Goal: Navigation & Orientation: Find specific page/section

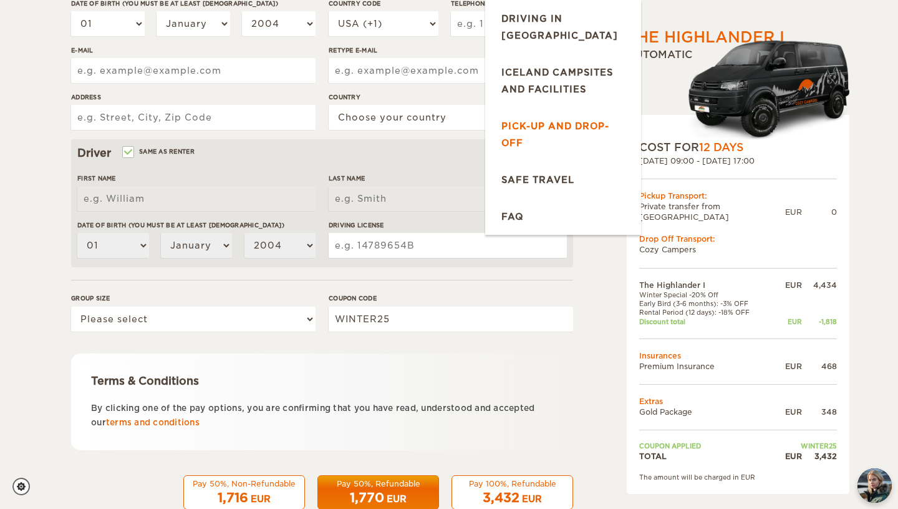
scroll to position [303, 0]
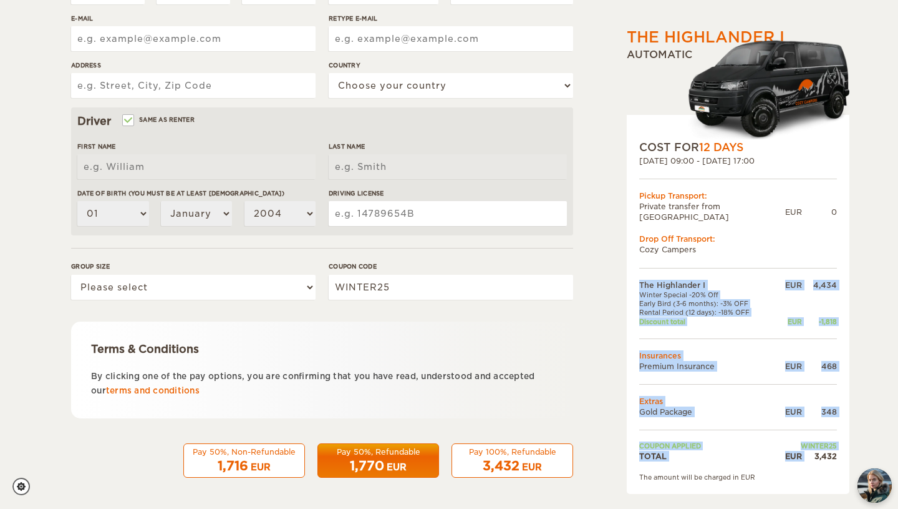
drag, startPoint x: 814, startPoint y: 443, endPoint x: 840, endPoint y: 447, distance: 26.5
click at [840, 447] on div "COST FOR 12 Days 25. Mar 2026 09:00 - 05. Apr 2026 17:00 Pickup Transport: Priv…" at bounding box center [738, 304] width 223 height 379
copy table "The Highlander I EUR 4,434 Winter Special -20% Off Early Bird (3-6 months): -3%…"
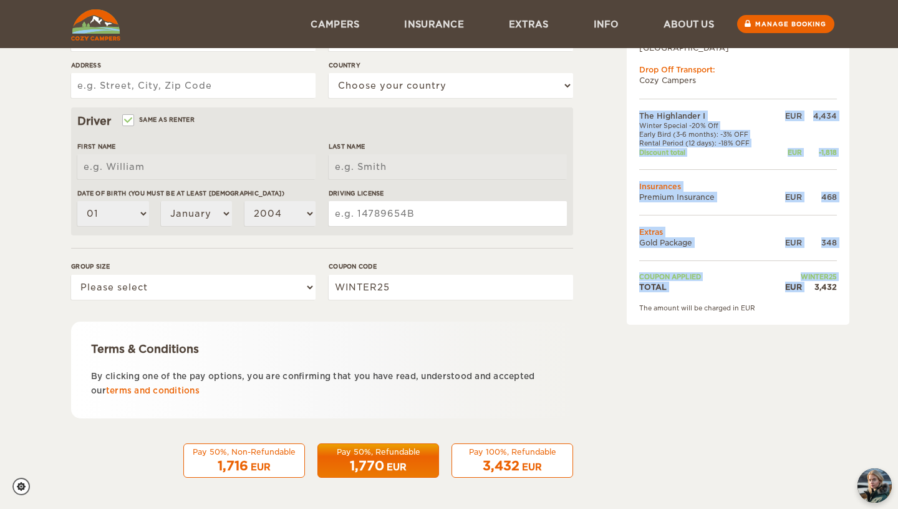
scroll to position [0, 0]
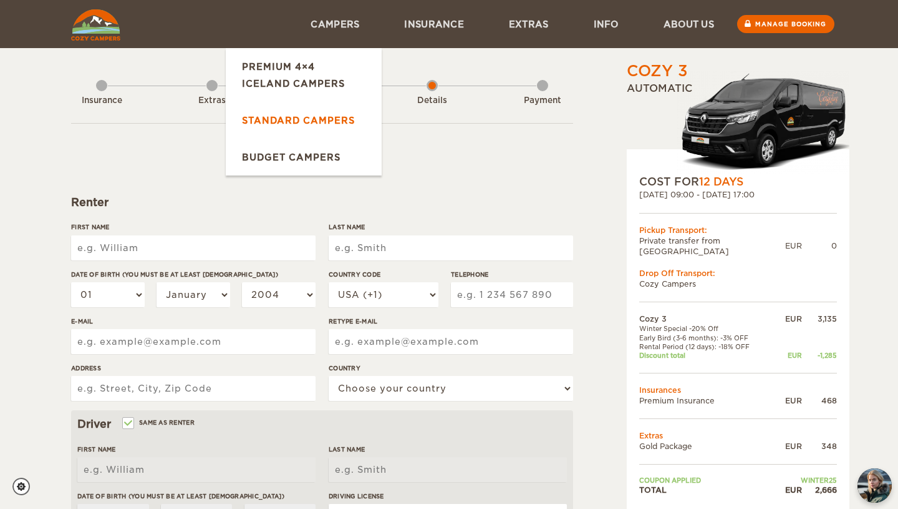
click at [344, 125] on link "Standard Campers" at bounding box center [304, 120] width 156 height 37
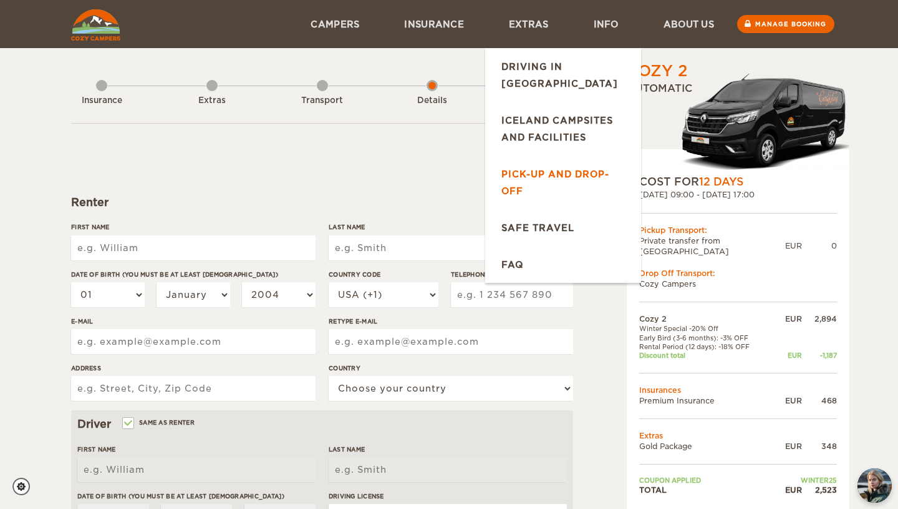
click at [559, 155] on link "Pick-up and drop-off" at bounding box center [563, 182] width 156 height 54
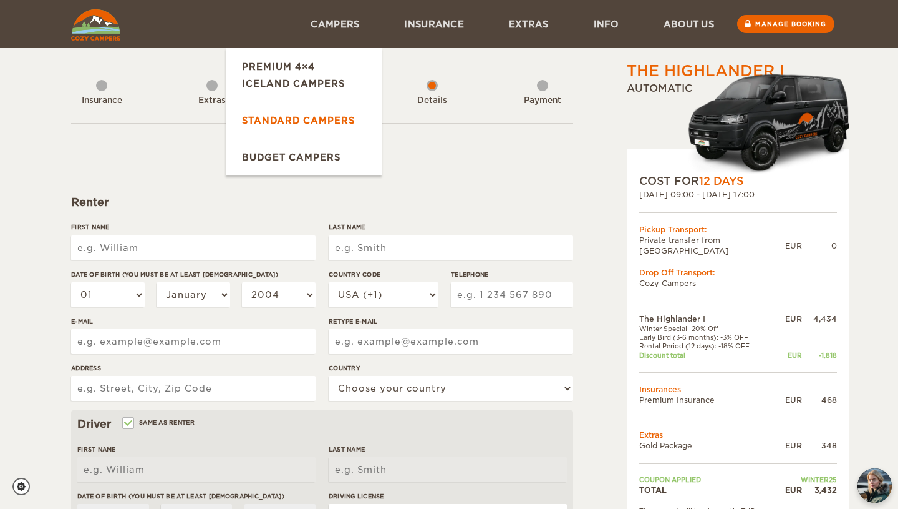
click at [340, 107] on link "Standard Campers" at bounding box center [304, 120] width 156 height 37
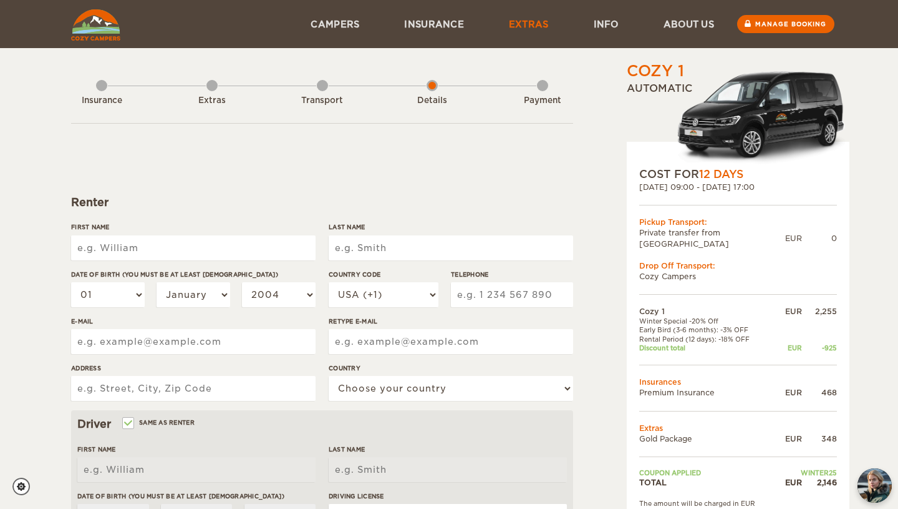
click at [517, 31] on link "Extras" at bounding box center [529, 24] width 85 height 48
